Goal: Information Seeking & Learning: Learn about a topic

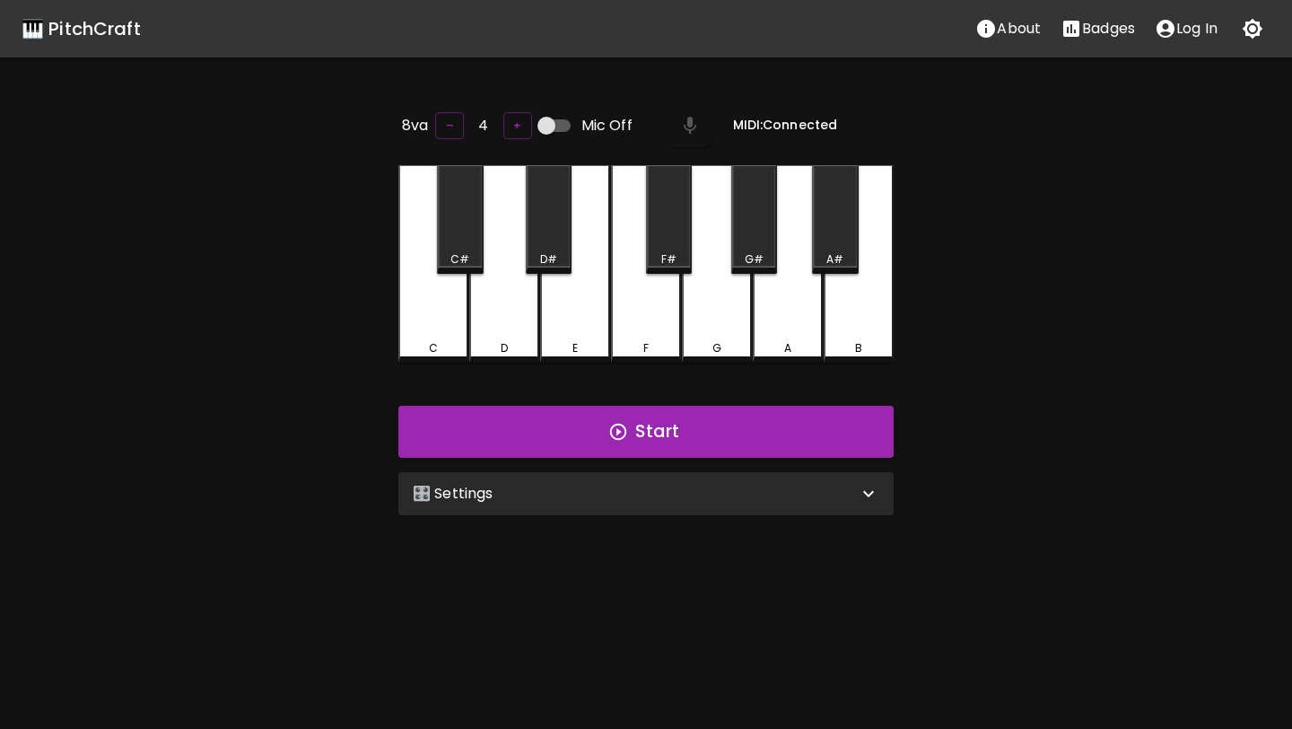
click at [651, 300] on div "F" at bounding box center [646, 263] width 70 height 197
click at [651, 300] on div "F" at bounding box center [646, 262] width 70 height 194
click at [601, 329] on div "E" at bounding box center [575, 262] width 70 height 194
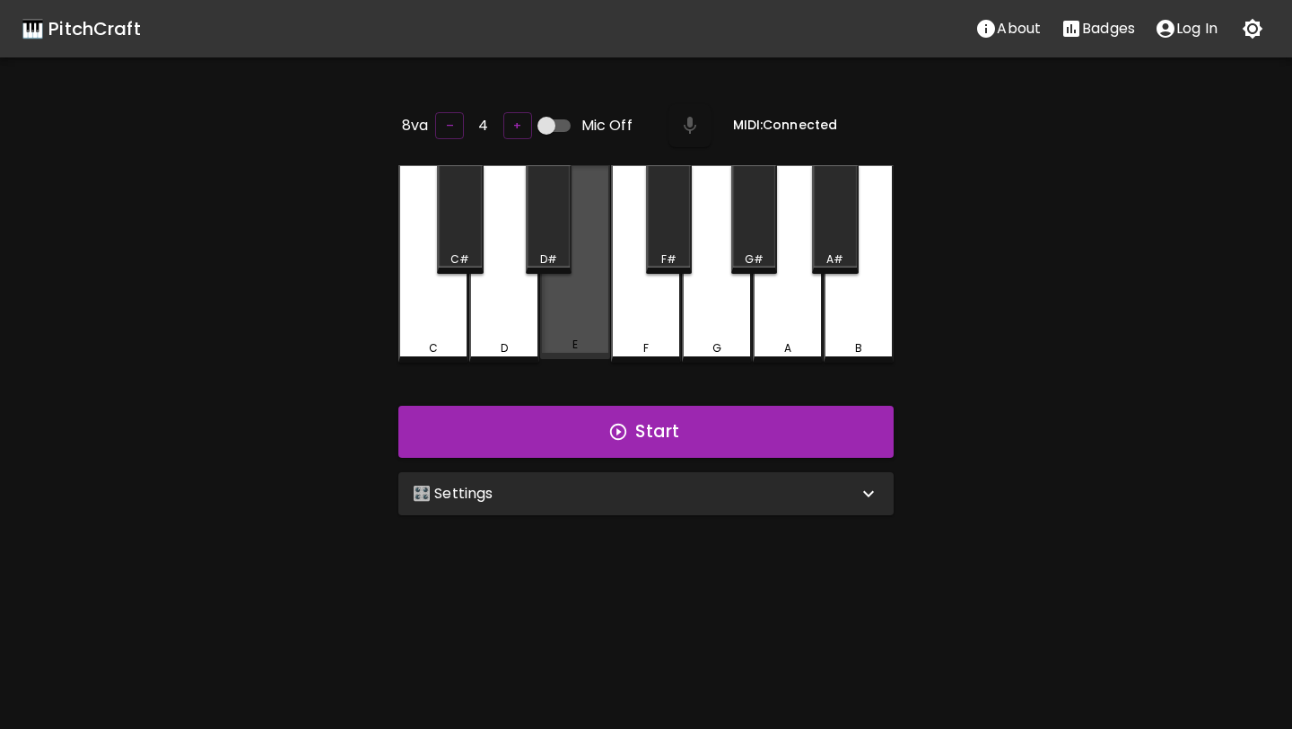
click at [601, 329] on div "E" at bounding box center [575, 262] width 70 height 194
click at [564, 313] on div "E" at bounding box center [575, 263] width 70 height 197
click at [589, 501] on div "🎛️ Settings" at bounding box center [645, 493] width 495 height 43
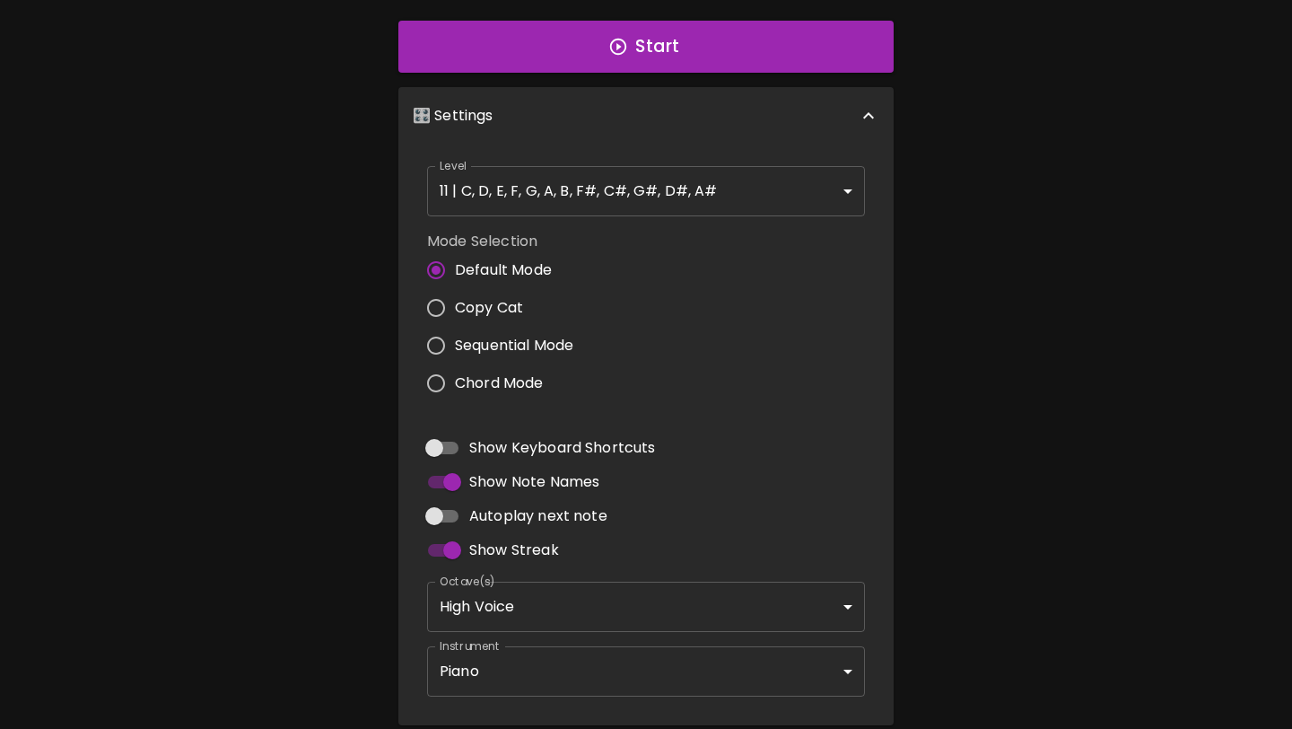
scroll to position [393, 0]
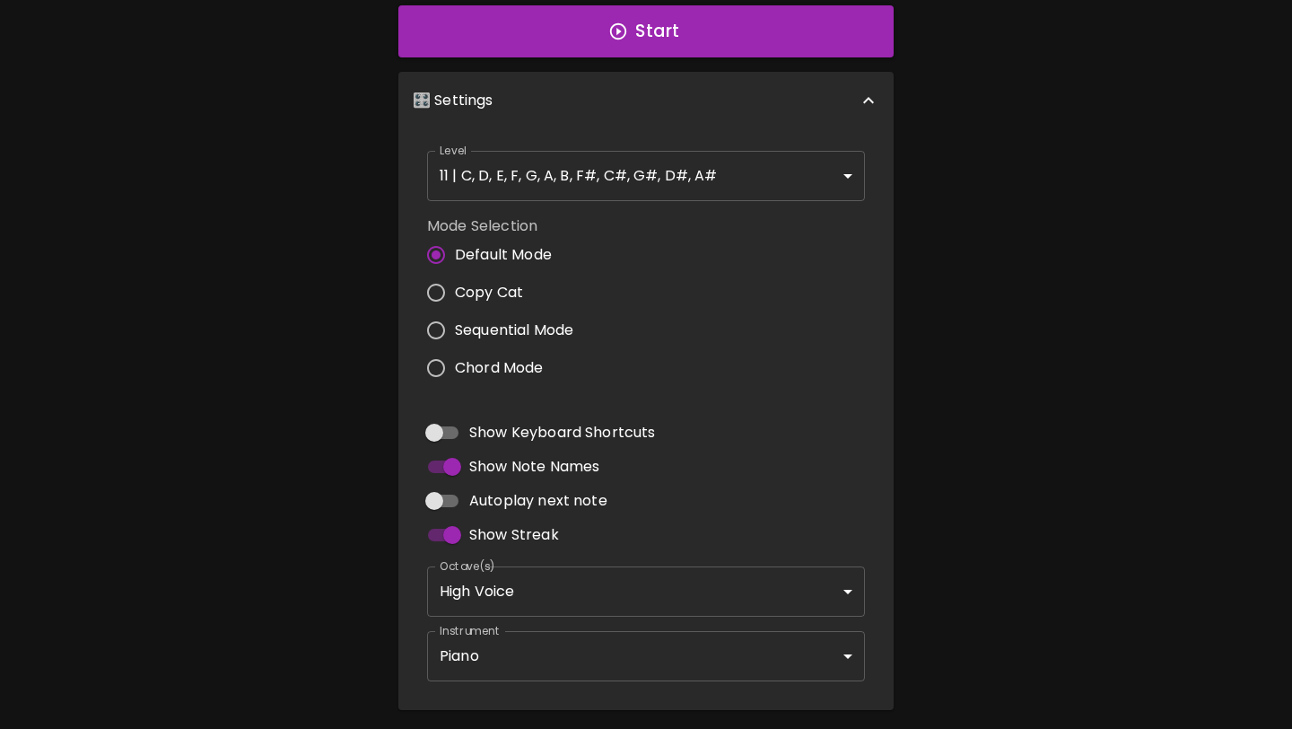
click at [441, 497] on input "Autoplay next note" at bounding box center [434, 501] width 102 height 34
checkbox input "true"
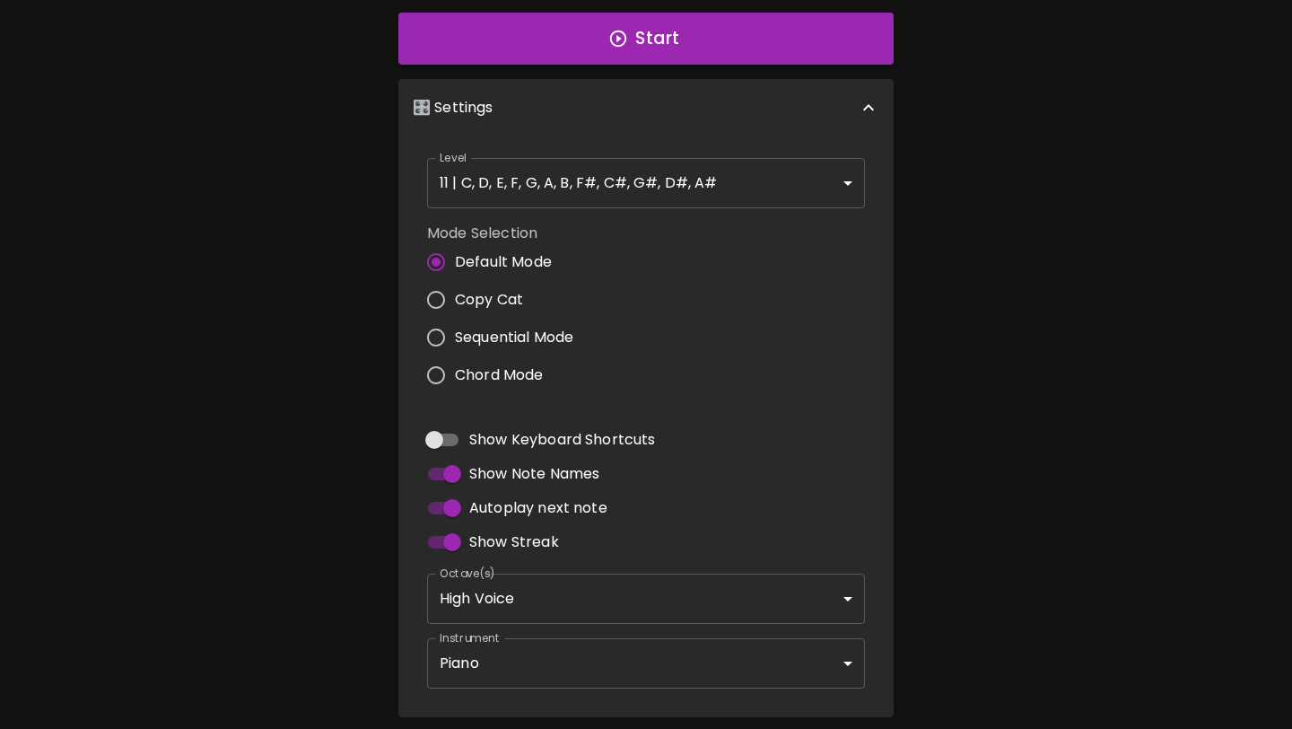
scroll to position [0, 0]
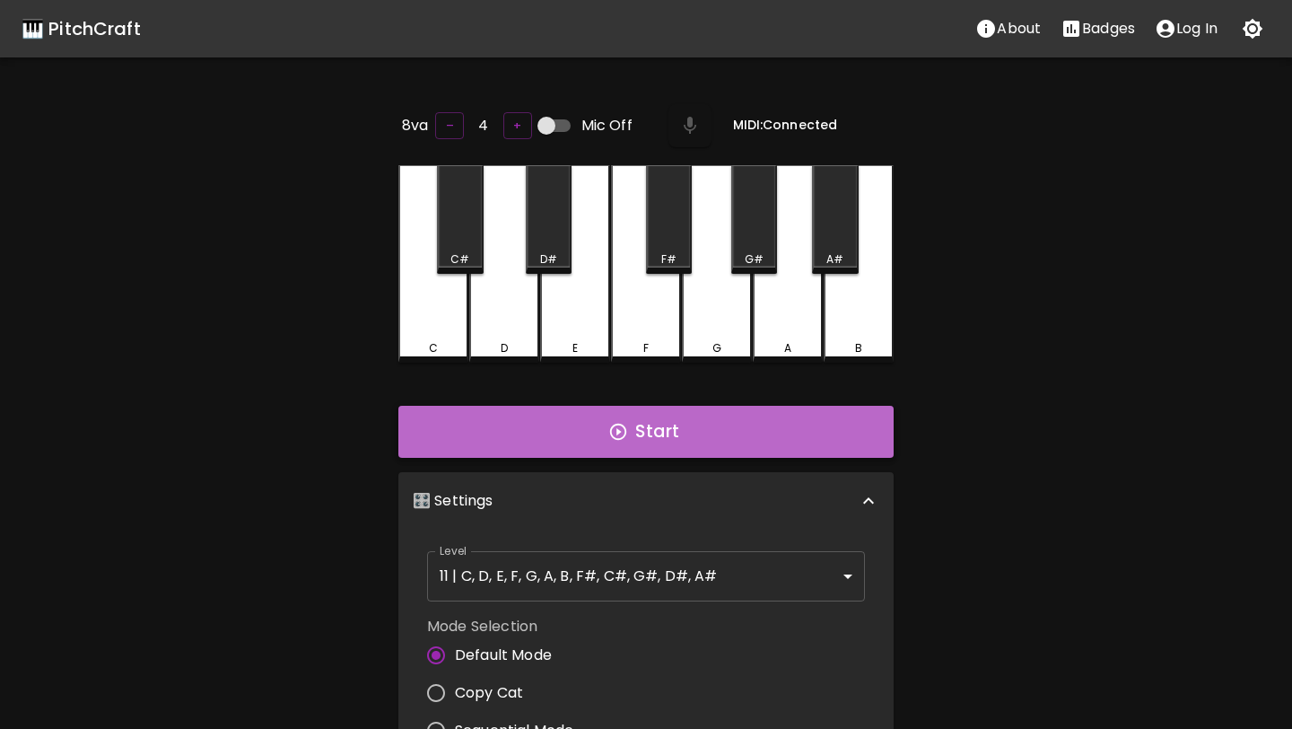
click at [757, 432] on button "Start" at bounding box center [645, 432] width 495 height 52
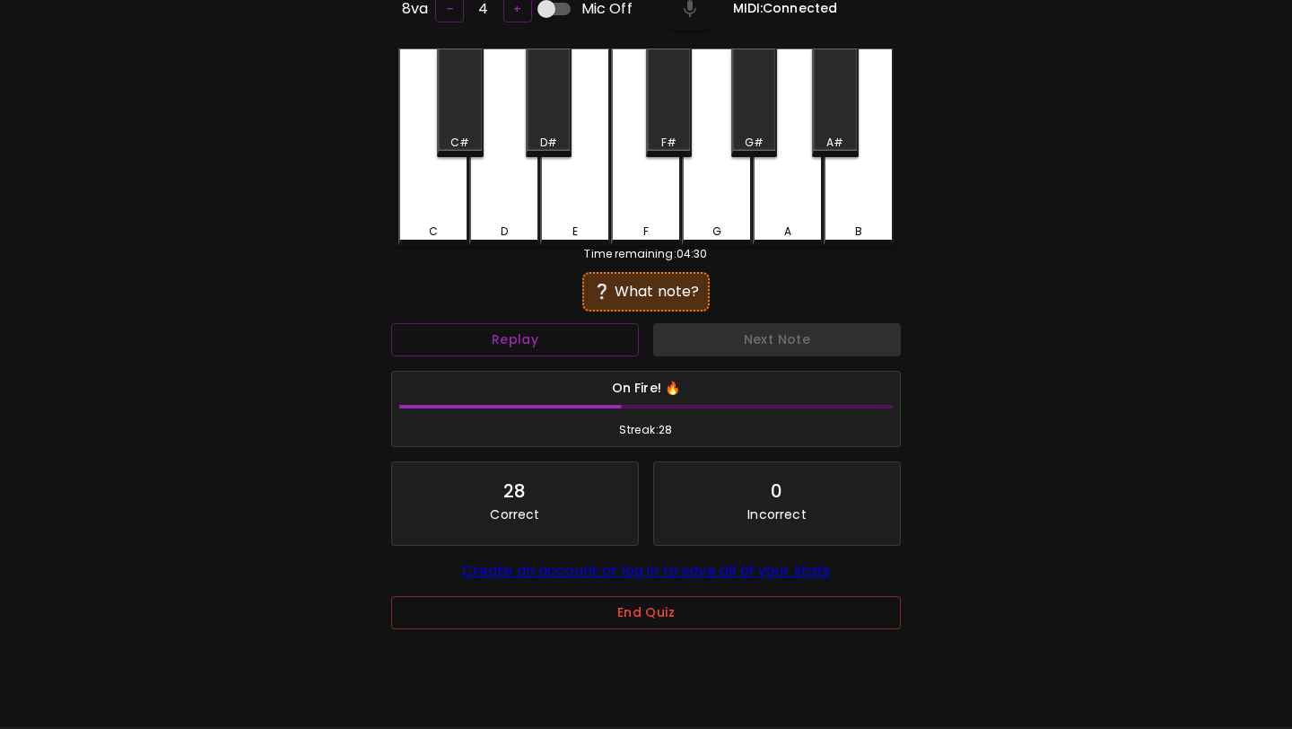
scroll to position [179, 0]
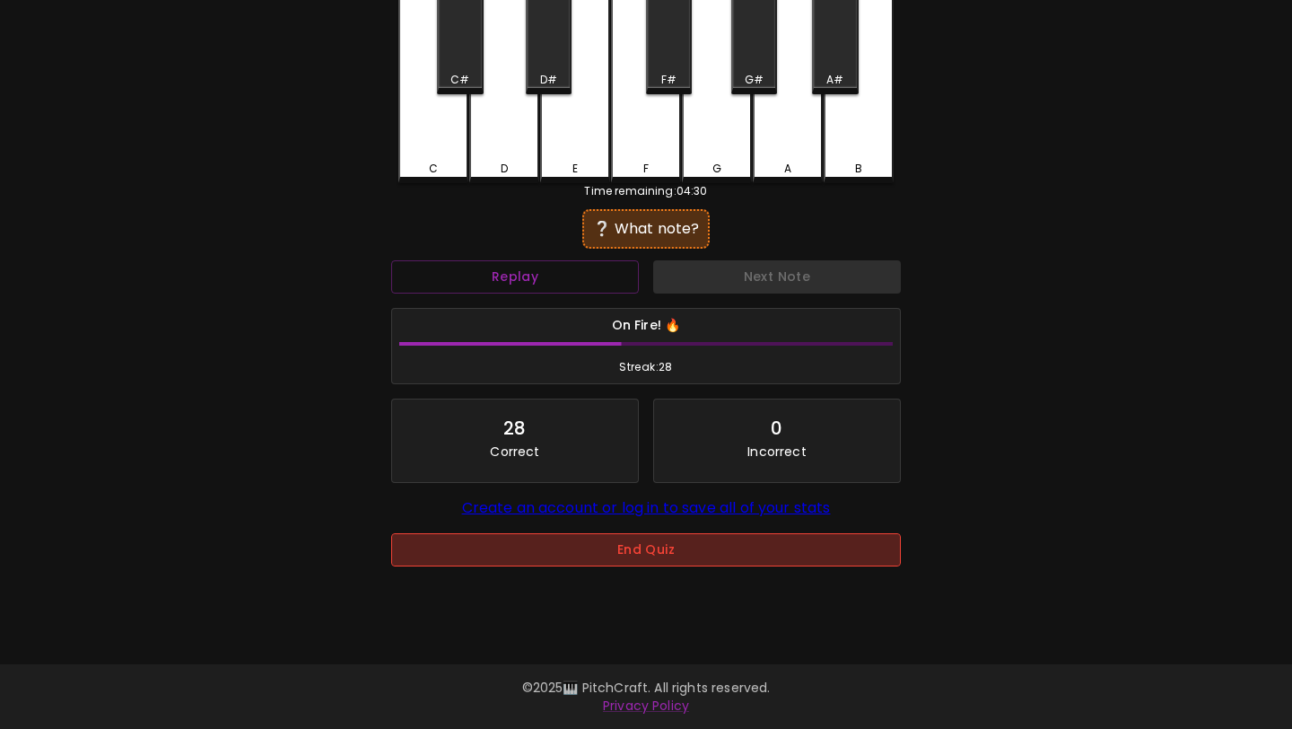
click at [734, 546] on button "End Quiz" at bounding box center [646, 549] width 510 height 33
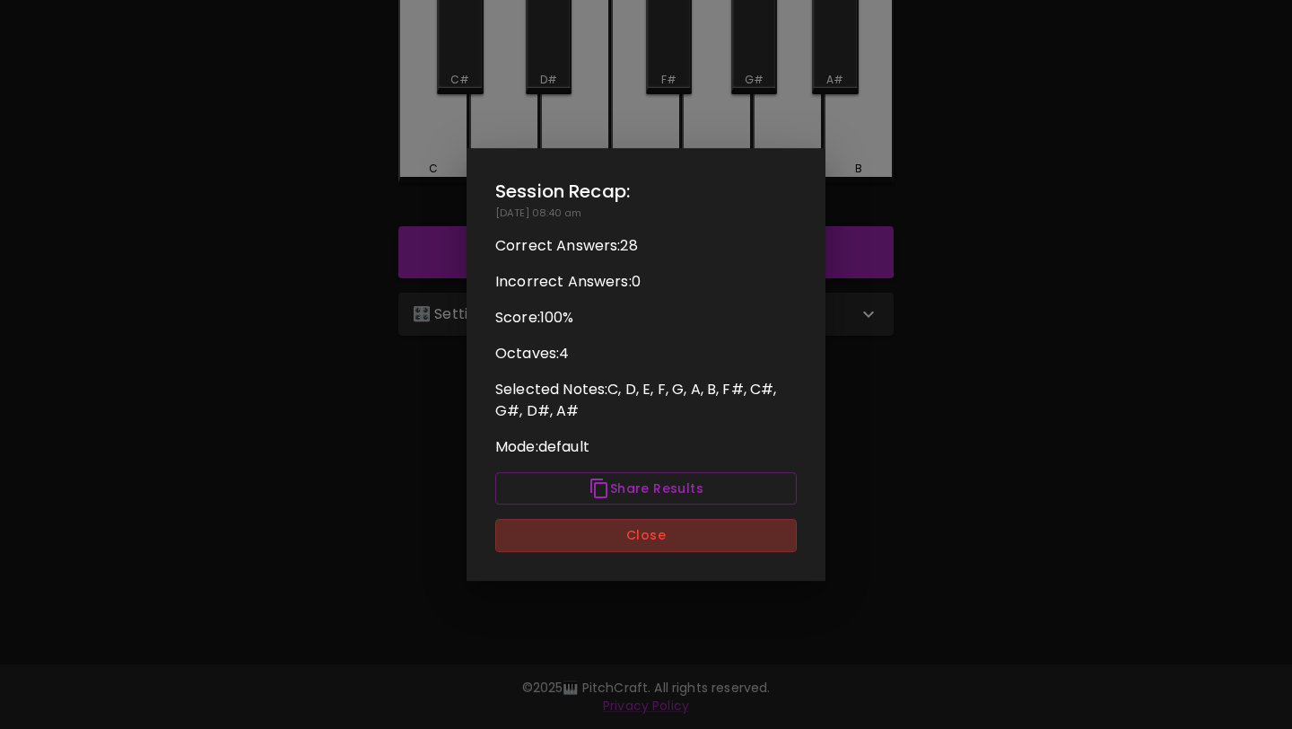
click at [734, 546] on button "Close" at bounding box center [645, 535] width 301 height 33
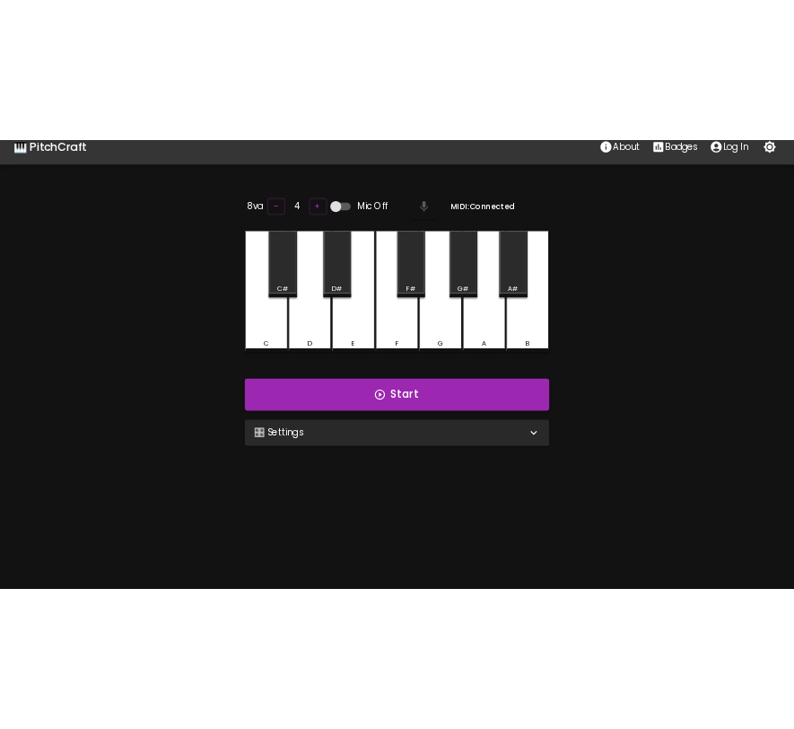
scroll to position [10, 0]
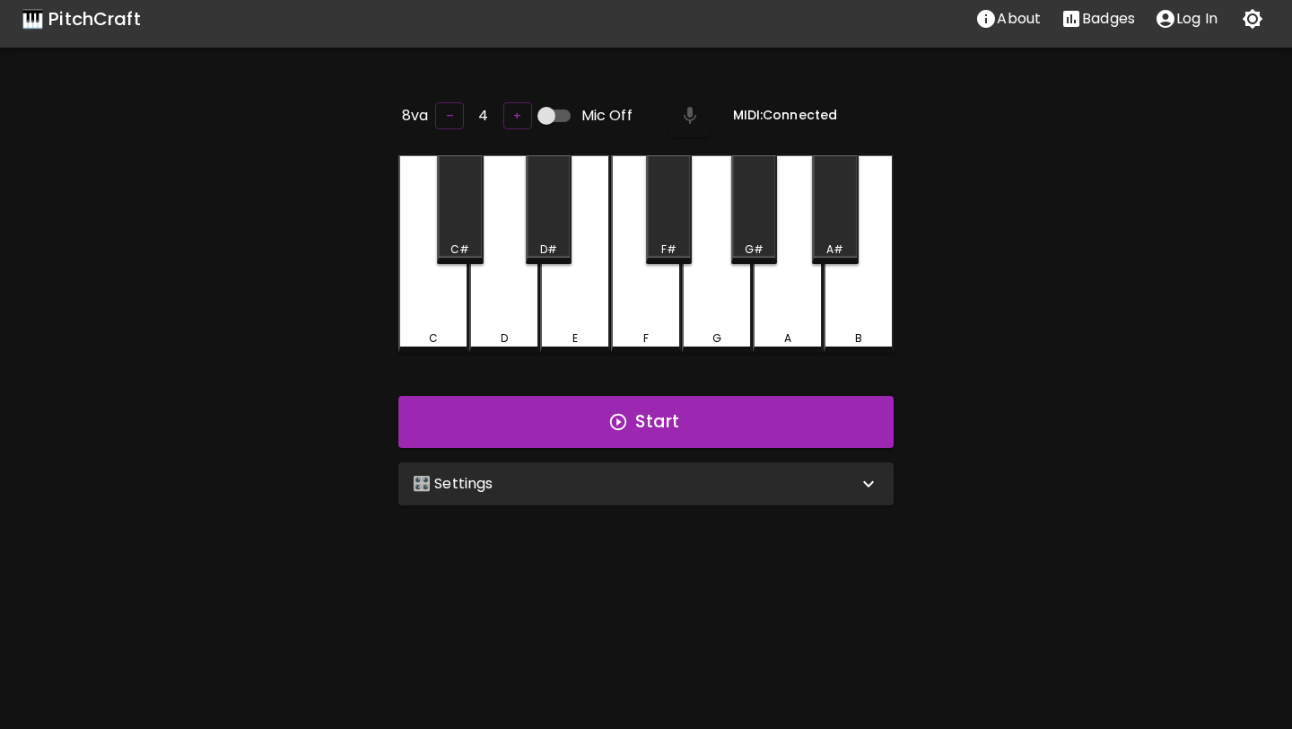
click at [488, 484] on p "🎛️ Settings" at bounding box center [453, 484] width 81 height 22
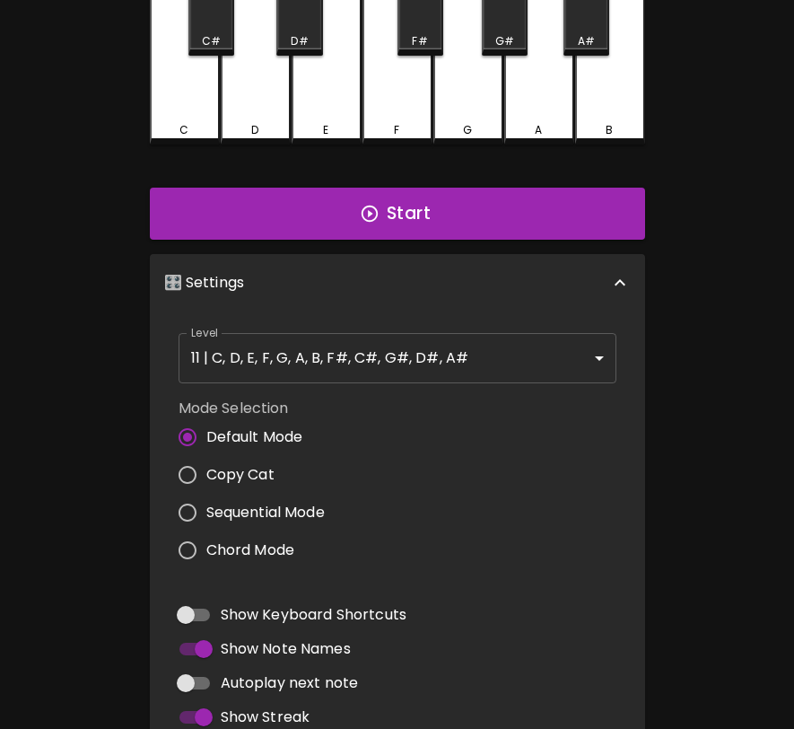
scroll to position [330, 0]
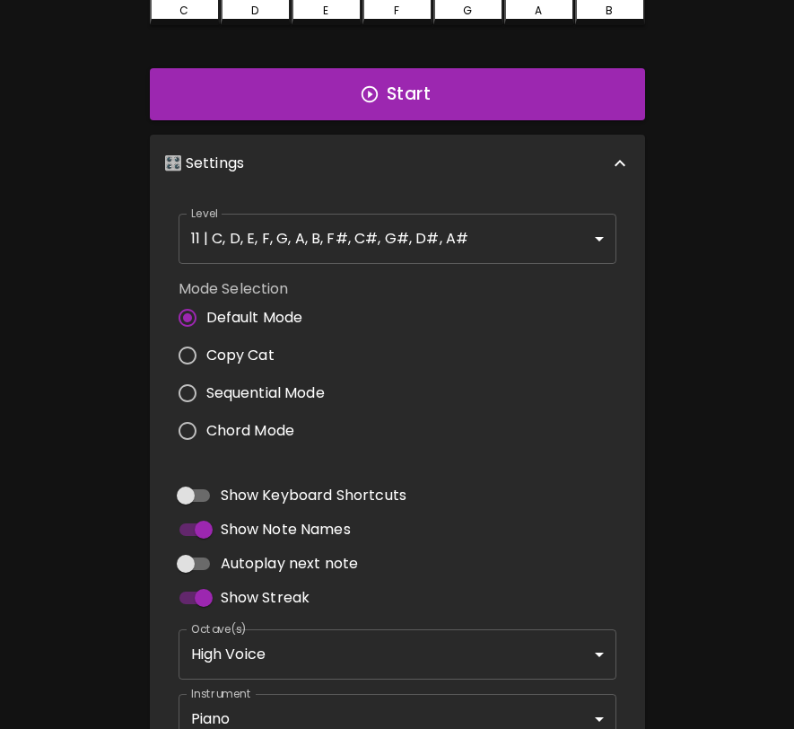
click at [222, 345] on span "Copy Cat" at bounding box center [240, 356] width 68 height 22
click at [206, 345] on input "Copy Cat" at bounding box center [188, 355] width 38 height 38
radio input "true"
drag, startPoint x: 222, startPoint y: 345, endPoint x: 200, endPoint y: 563, distance: 218.2
click at [200, 563] on input "Autoplay next note" at bounding box center [186, 563] width 102 height 34
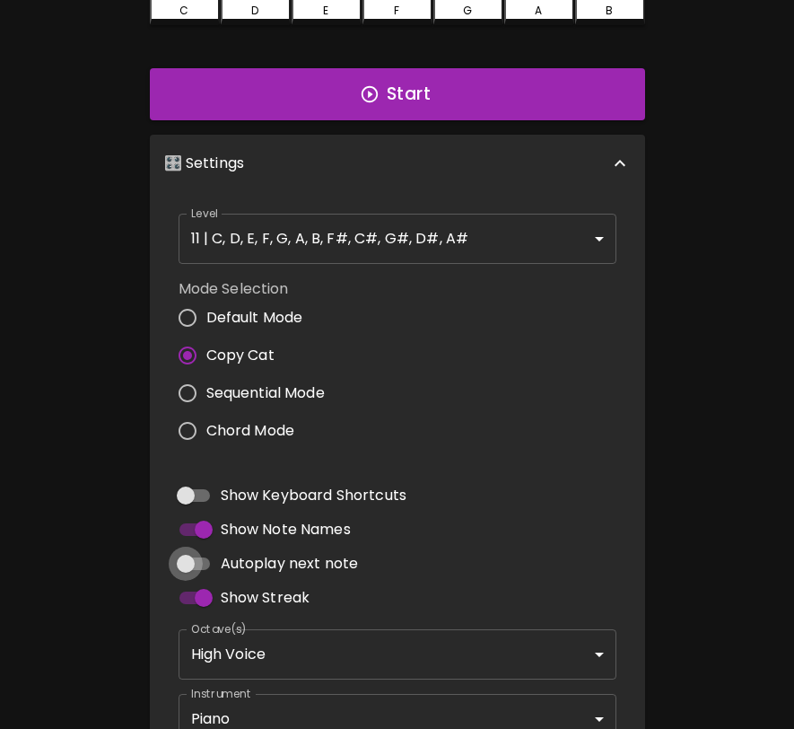
checkbox input "true"
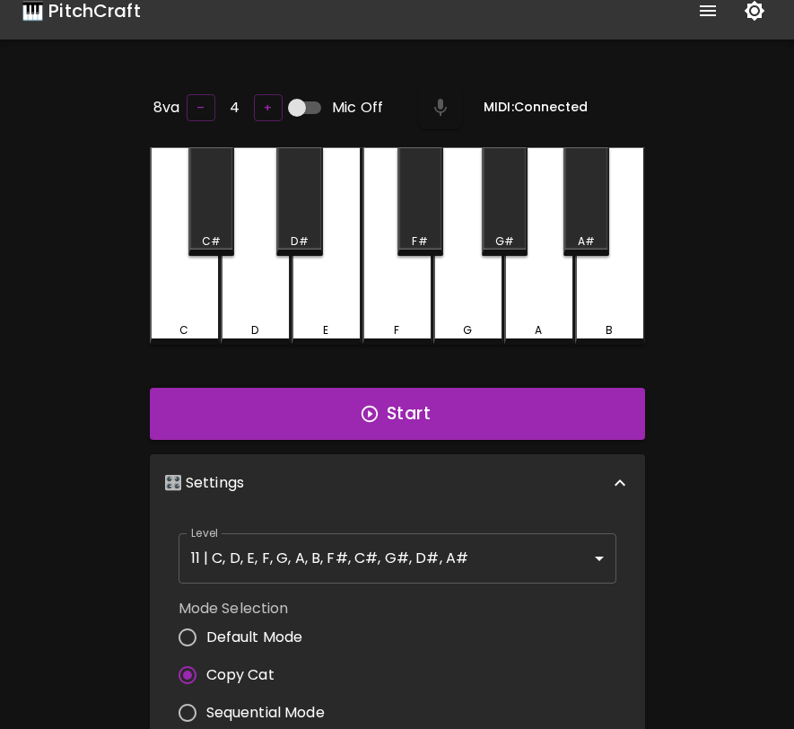
scroll to position [0, 0]
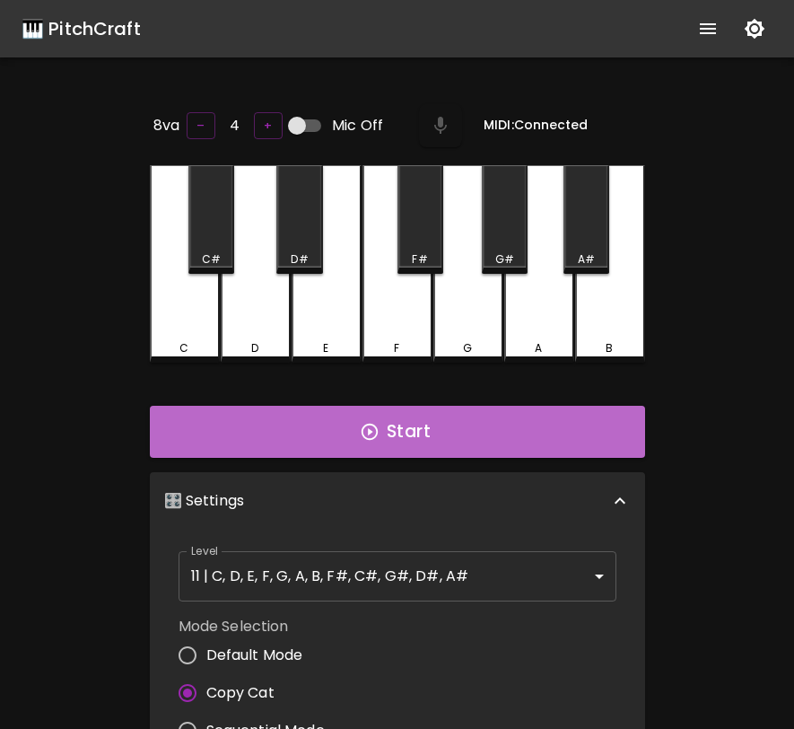
click at [360, 434] on icon "button" at bounding box center [370, 432] width 20 height 20
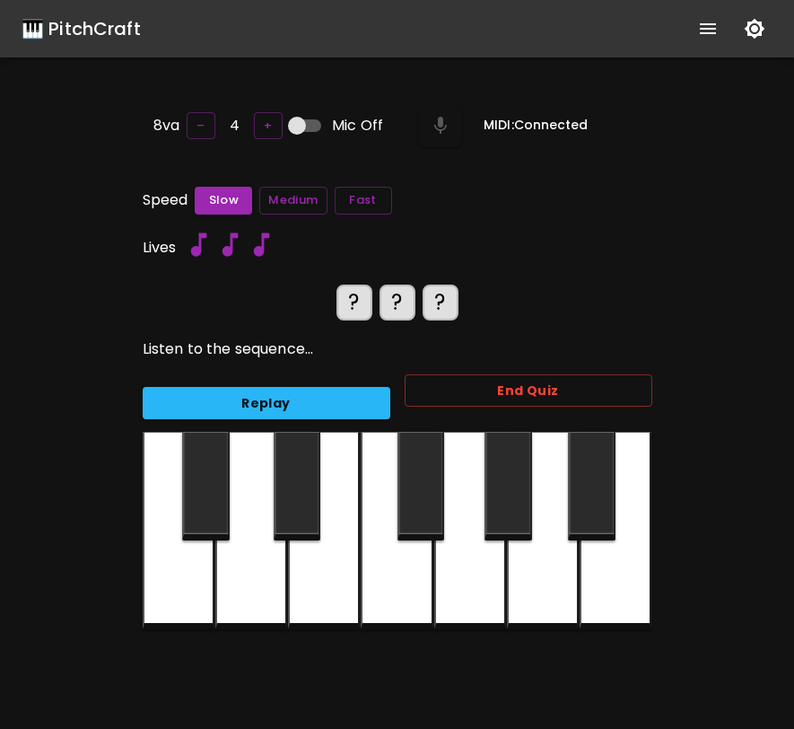
click at [333, 200] on div "Fast" at bounding box center [360, 196] width 65 height 35
click at [354, 197] on button "Fast" at bounding box center [363, 201] width 57 height 28
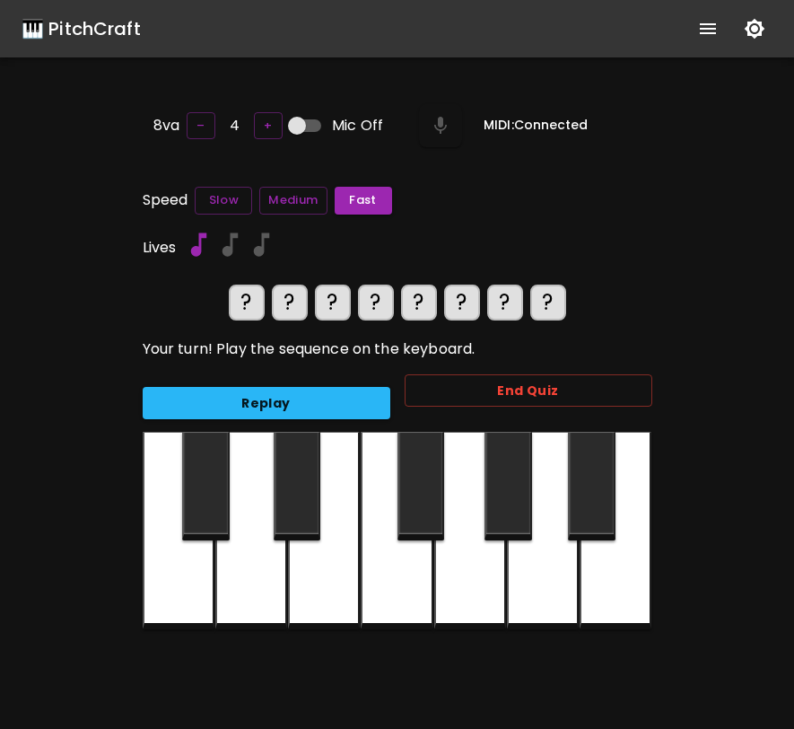
click at [432, 465] on div at bounding box center [421, 486] width 48 height 109
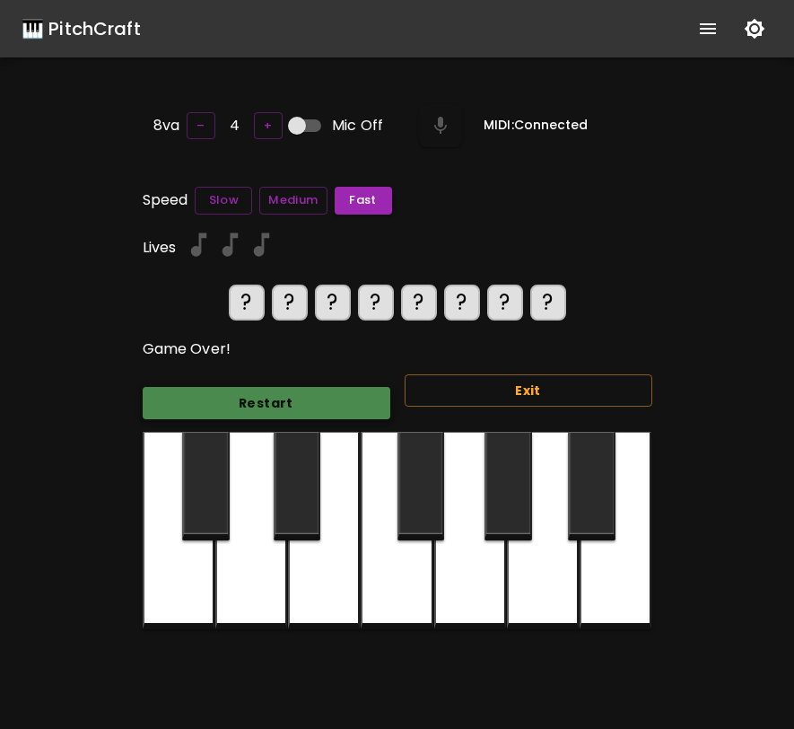
click at [357, 406] on button "Restart" at bounding box center [267, 403] width 248 height 33
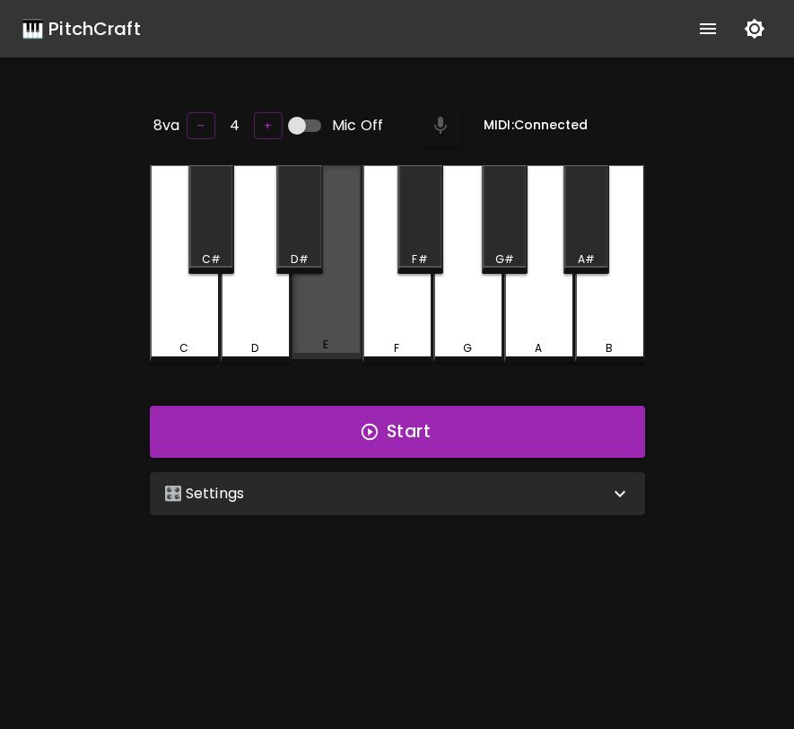
click at [341, 327] on div "E" at bounding box center [327, 262] width 70 height 194
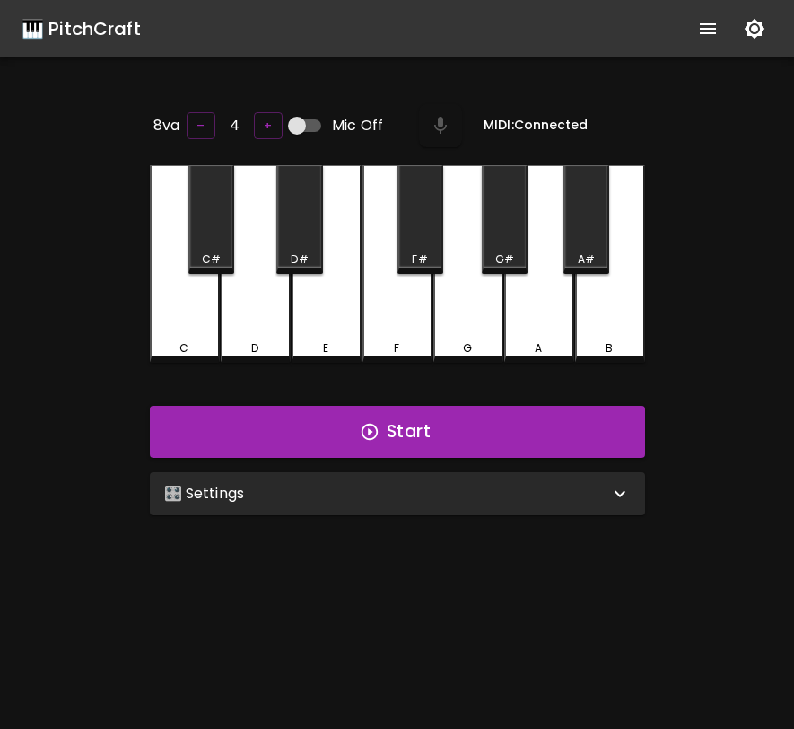
click at [382, 507] on div "🎛️ Settings" at bounding box center [397, 493] width 495 height 43
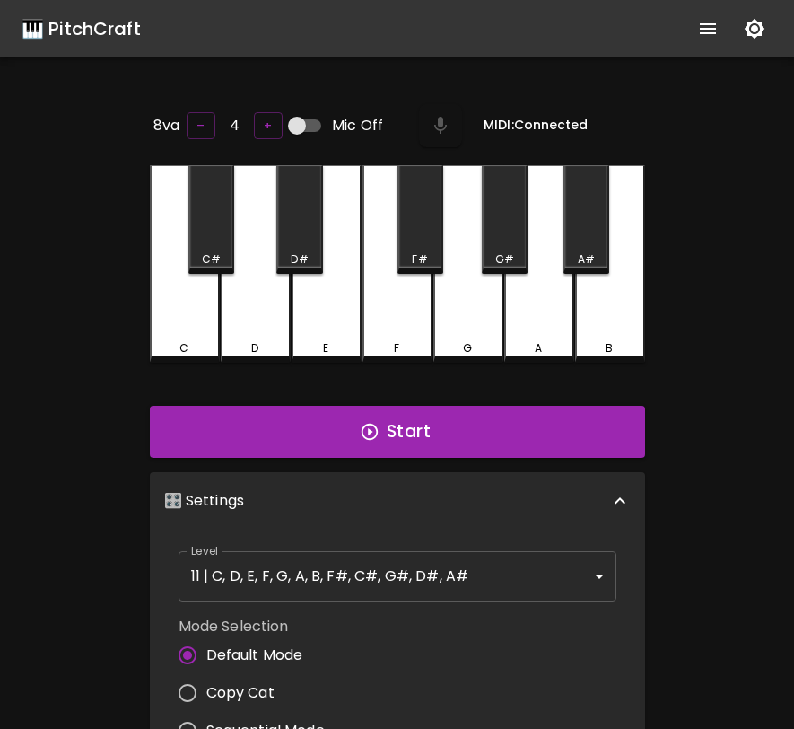
click at [266, 682] on span "Copy Cat" at bounding box center [240, 693] width 68 height 22
click at [206, 677] on input "Copy Cat" at bounding box center [188, 693] width 38 height 38
radio input "true"
click at [397, 409] on button "Start" at bounding box center [397, 432] width 495 height 52
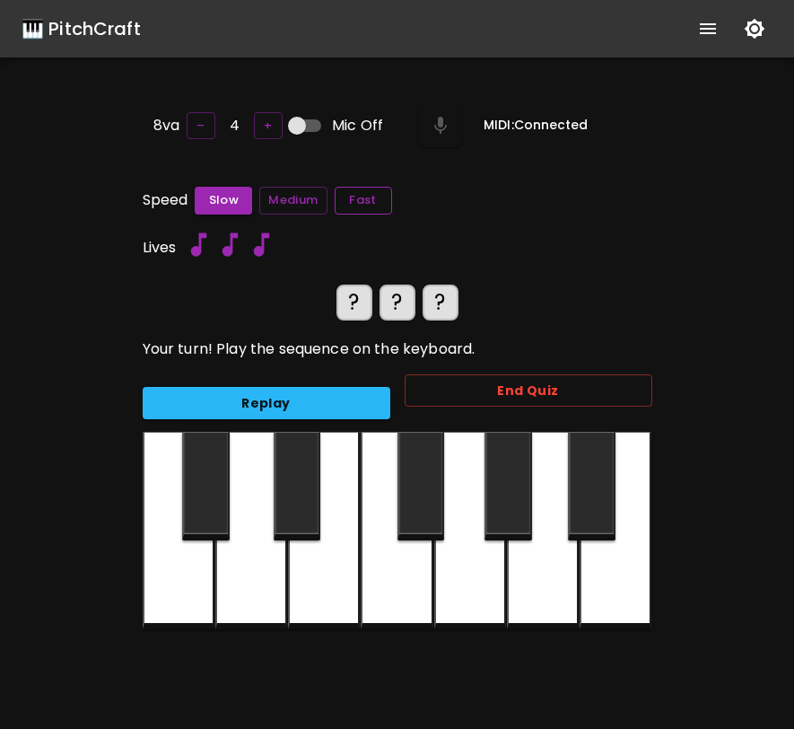
click at [362, 202] on button "Fast" at bounding box center [363, 201] width 57 height 28
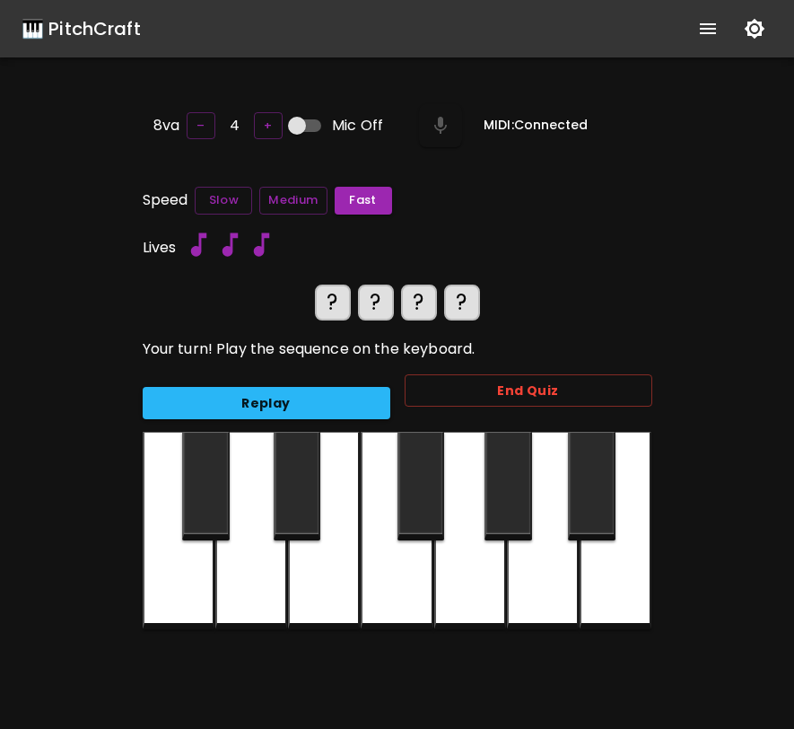
click at [467, 403] on div "End Quiz" at bounding box center [521, 396] width 262 height 73
click at [472, 395] on button "End Quiz" at bounding box center [529, 390] width 248 height 33
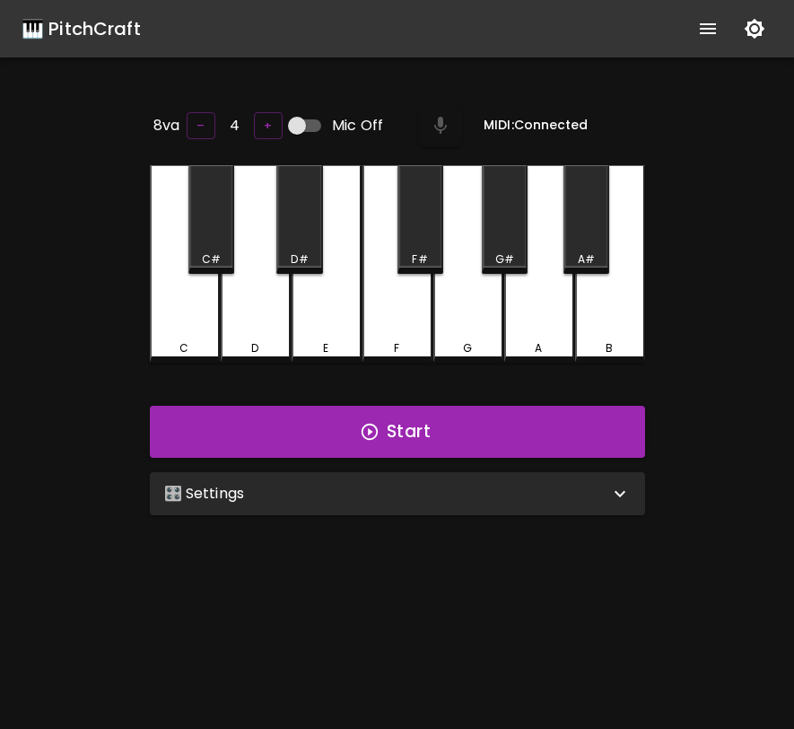
click at [396, 320] on div "F" at bounding box center [397, 263] width 70 height 197
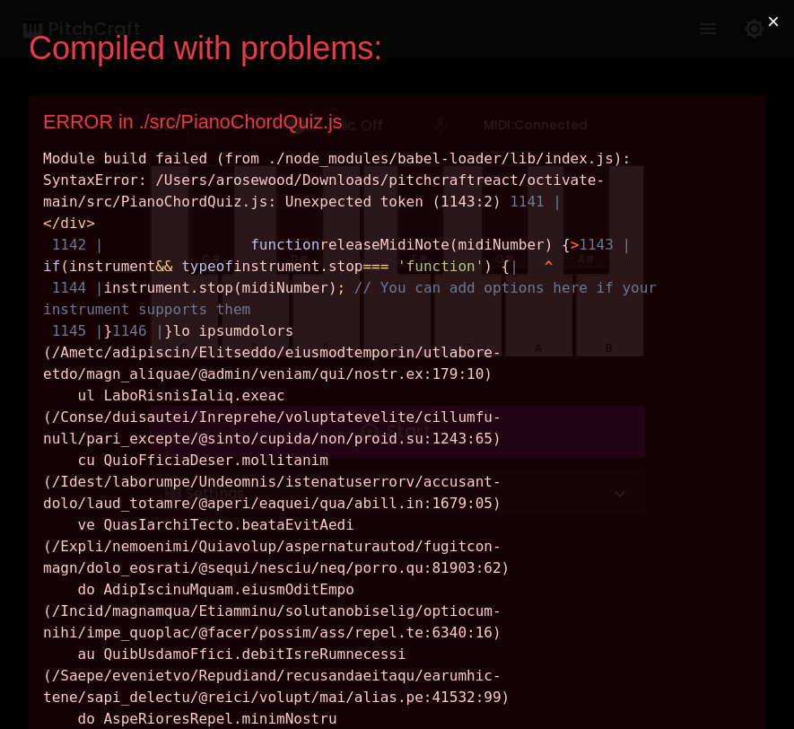
click at [770, 12] on button "×" at bounding box center [773, 21] width 41 height 43
